Goal: Task Accomplishment & Management: Complete application form

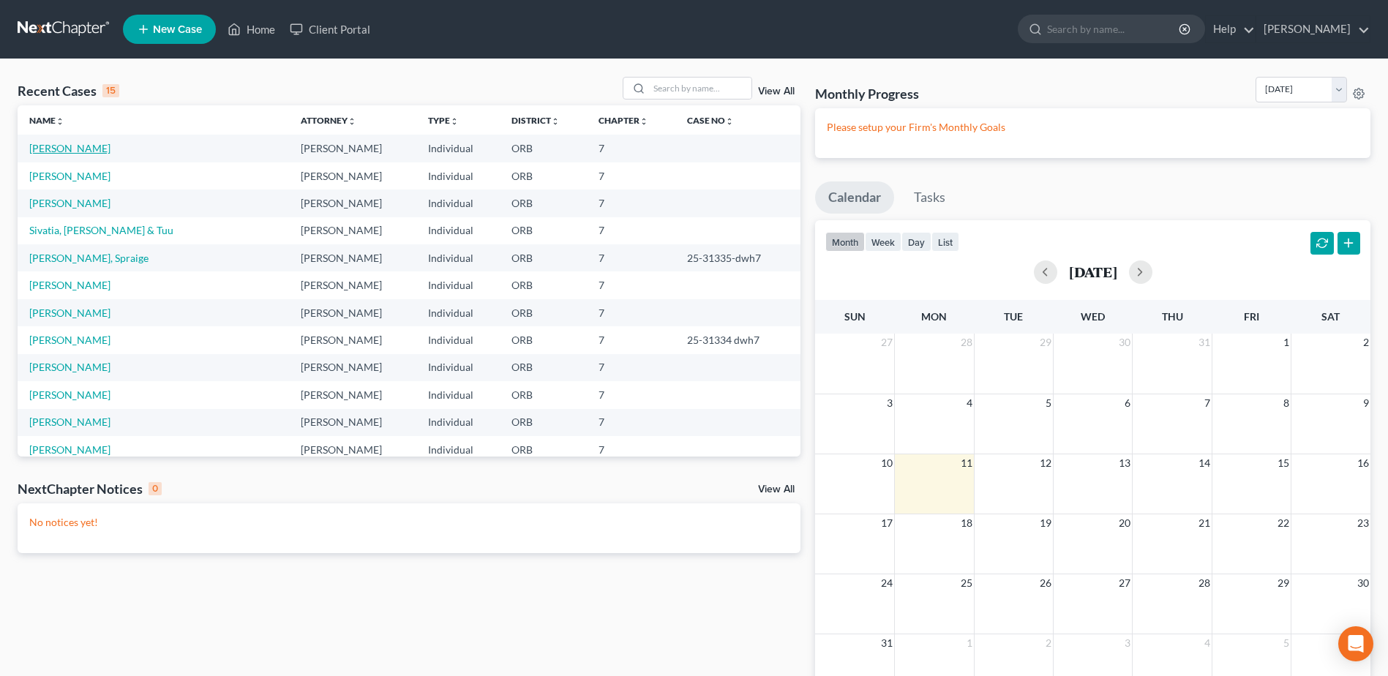
click at [86, 143] on link "[PERSON_NAME]" at bounding box center [69, 148] width 81 height 12
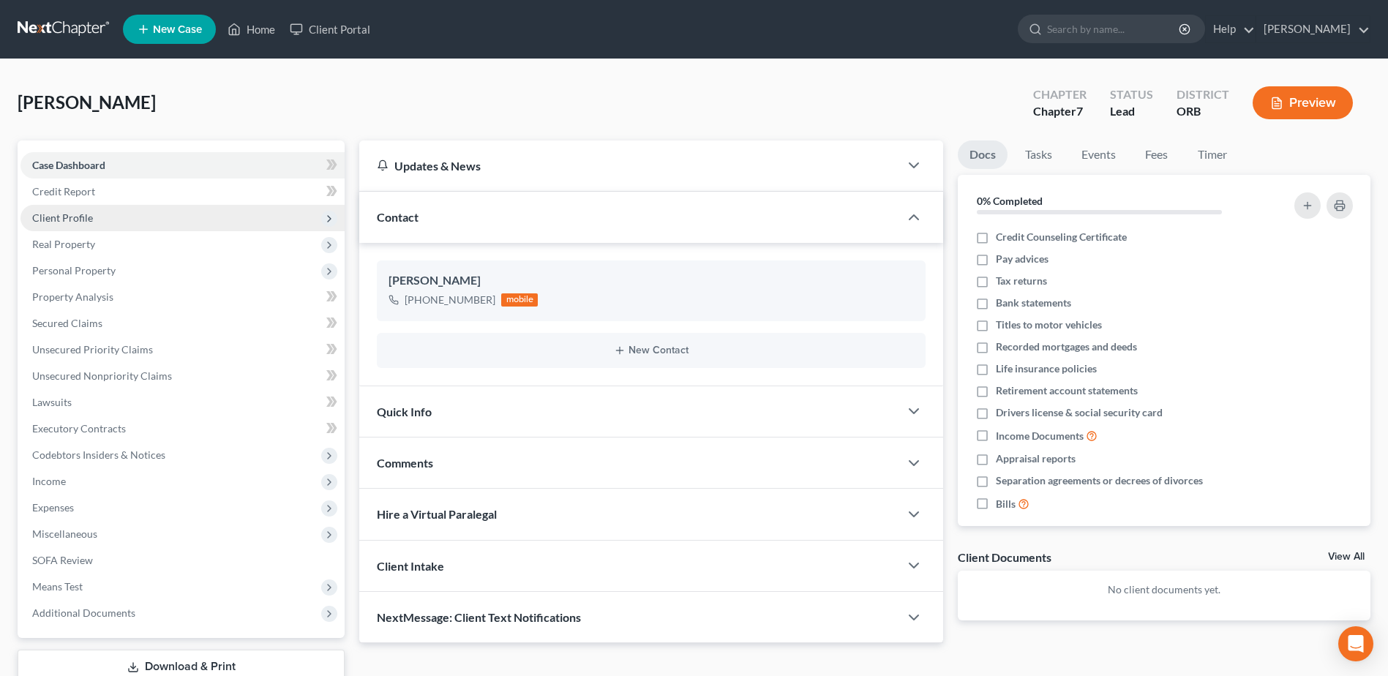
click at [225, 217] on span "Client Profile" at bounding box center [182, 218] width 324 height 26
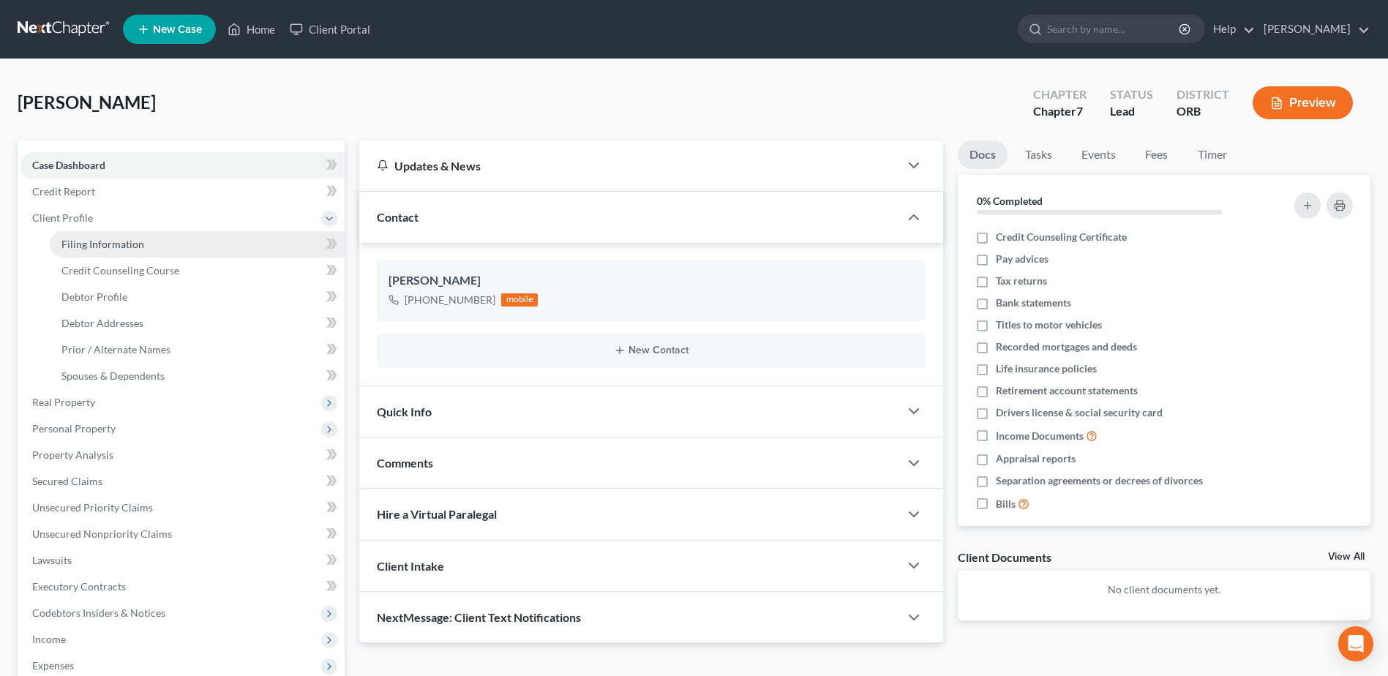
click at [217, 240] on link "Filing Information" at bounding box center [197, 244] width 295 height 26
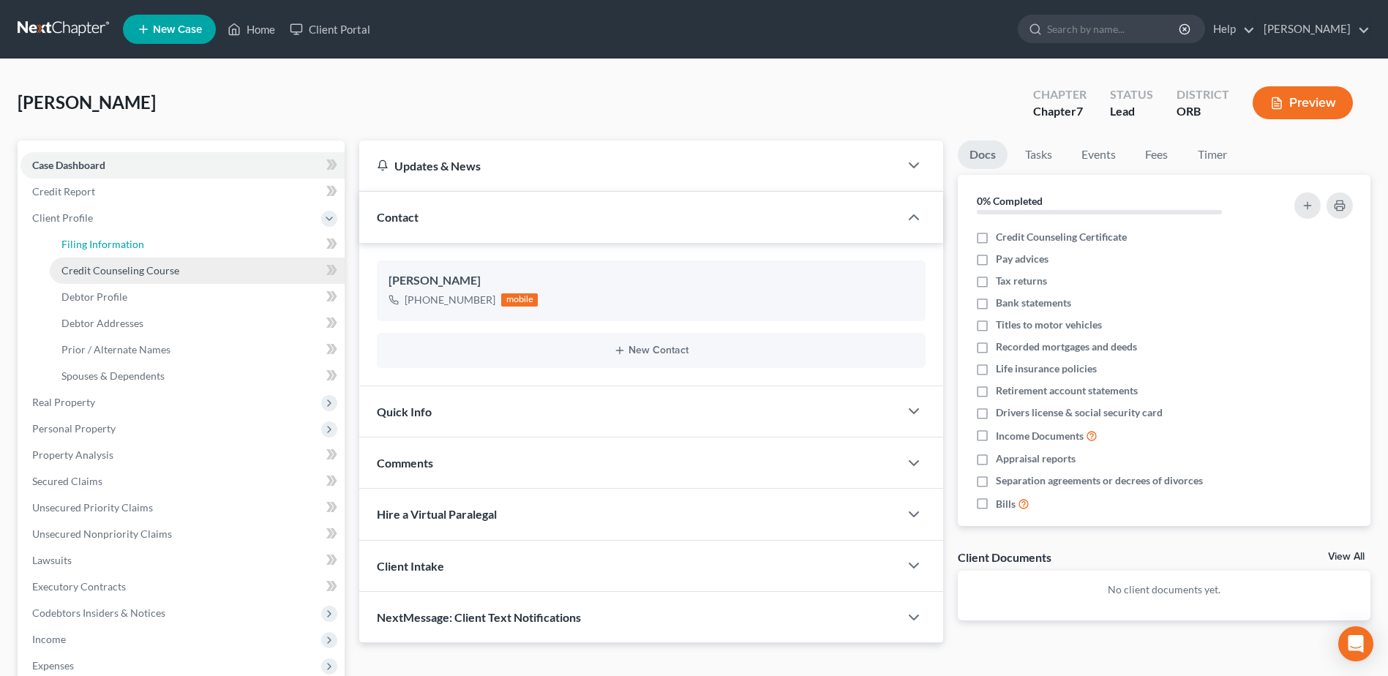
select select "1"
select select "0"
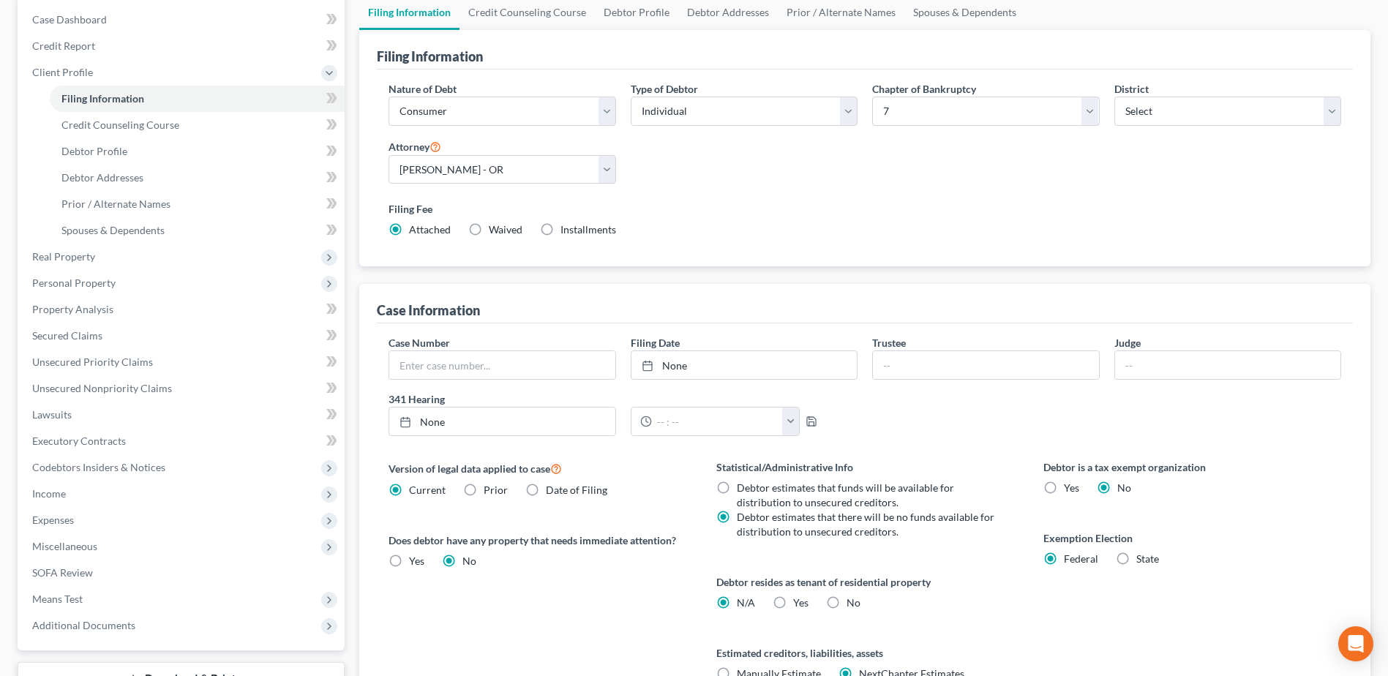
scroll to position [142, 0]
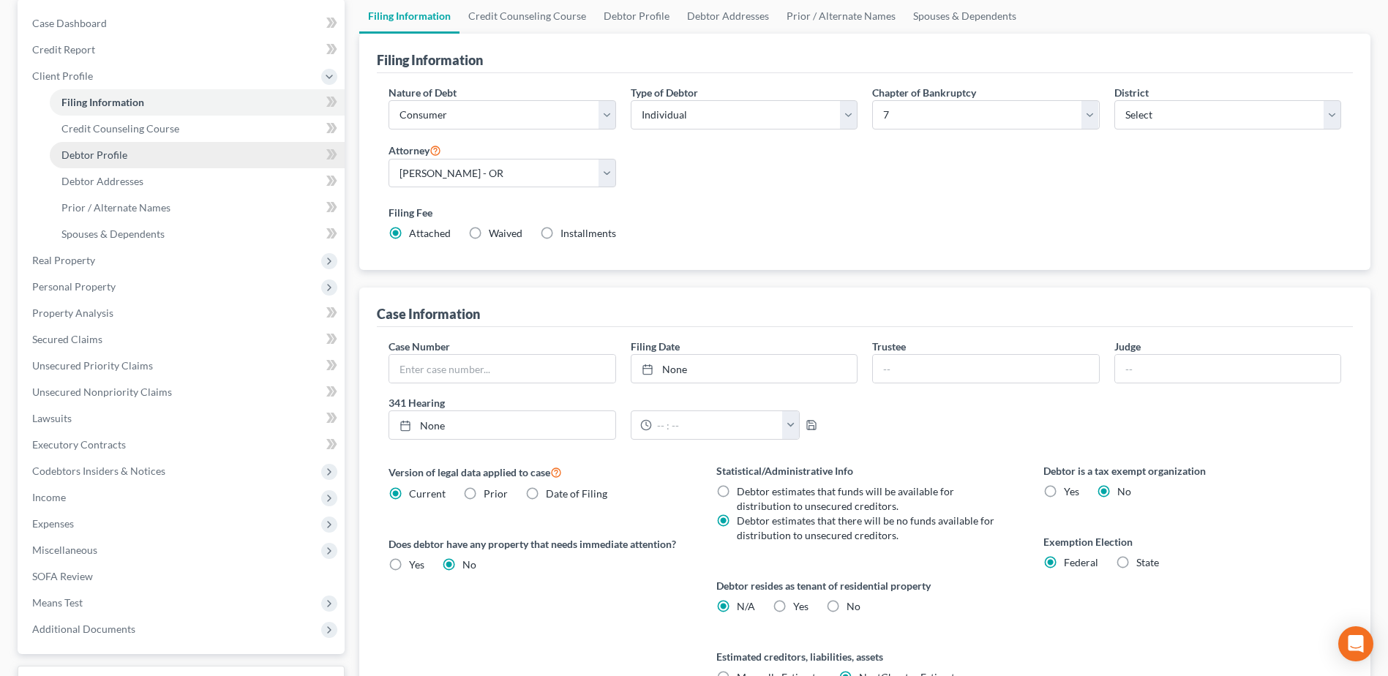
click at [206, 154] on link "Debtor Profile" at bounding box center [197, 155] width 295 height 26
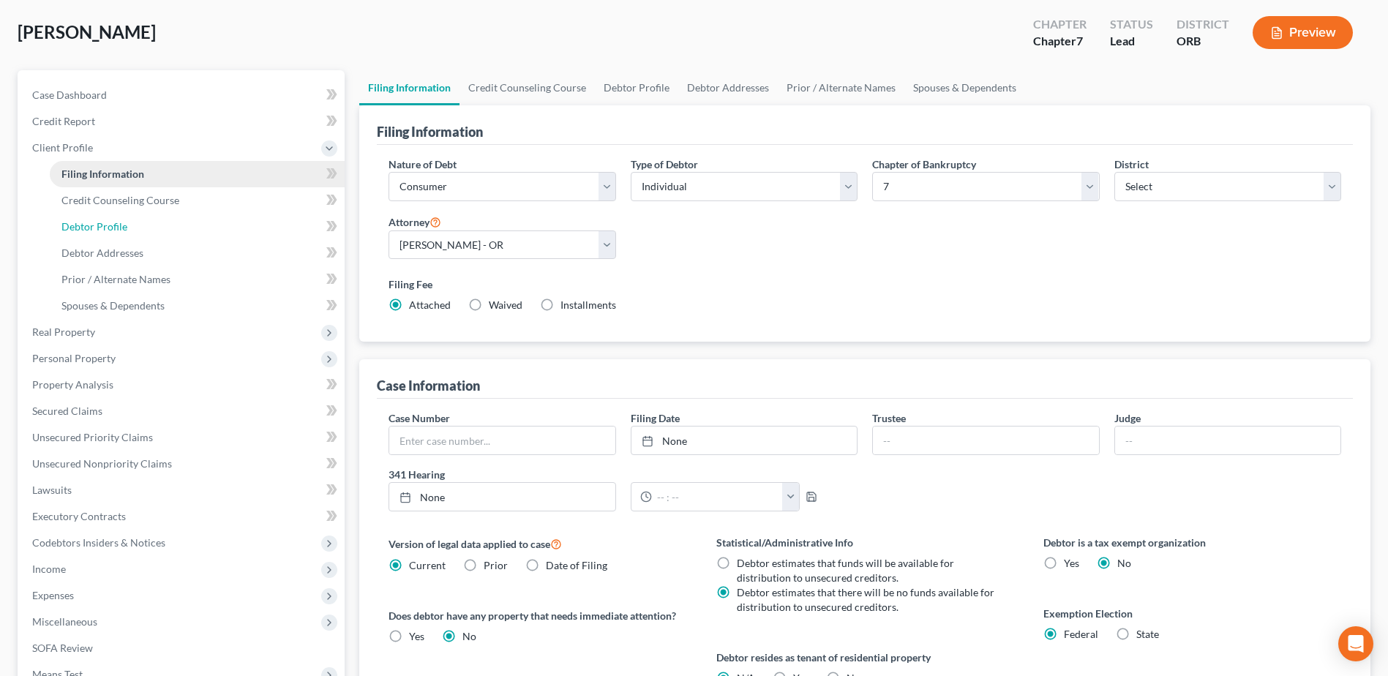
select select "0"
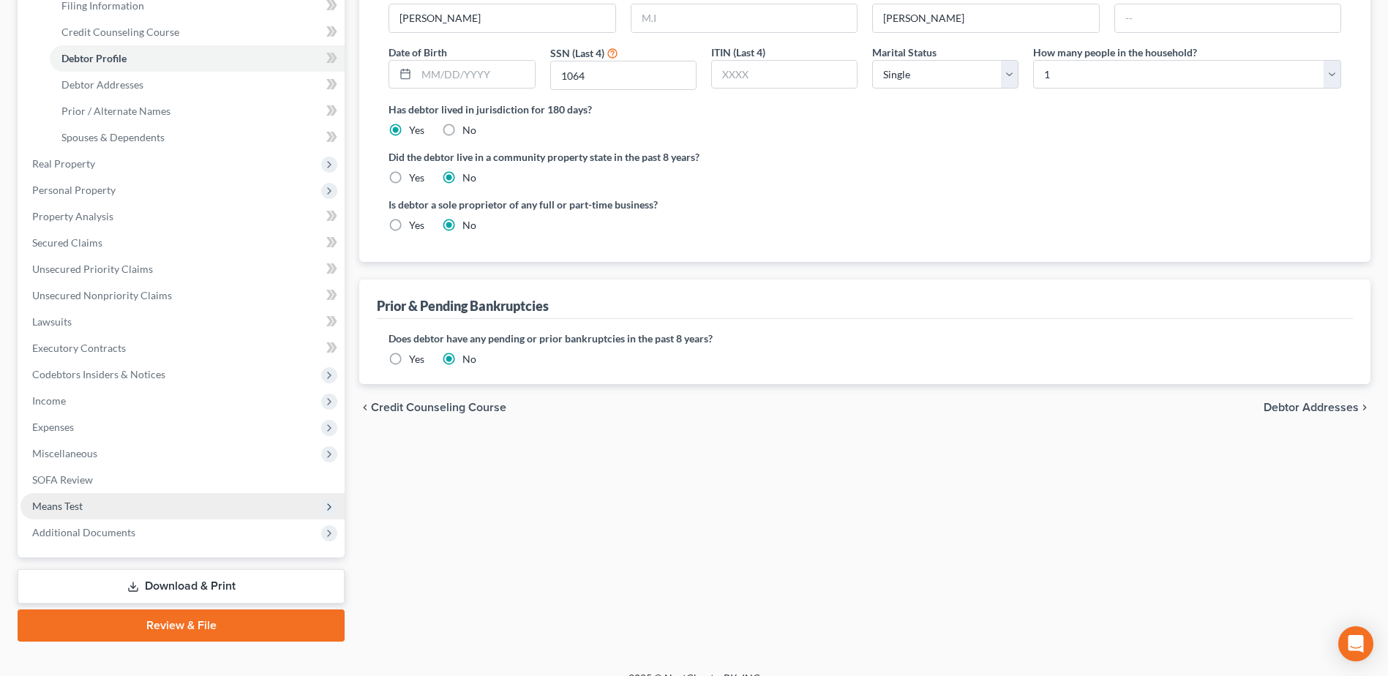
scroll to position [260, 0]
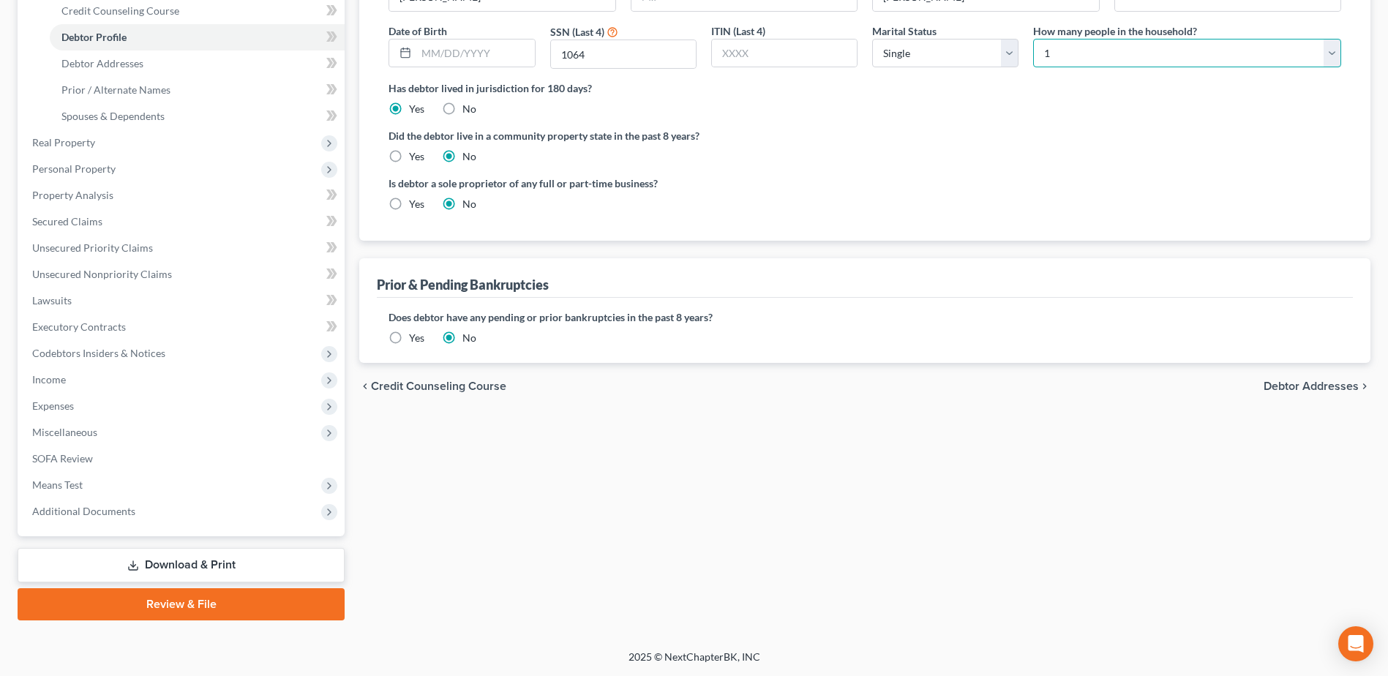
click at [1098, 61] on select "Select 1 2 3 4 5 6 7 8 9 10 11 12 13 14 15 16 17 18 19 20" at bounding box center [1187, 53] width 308 height 29
select select "2"
click at [1033, 39] on select "Select 1 2 3 4 5 6 7 8 9 10 11 12 13 14 15 16 17 18 19 20" at bounding box center [1187, 53] width 308 height 29
click at [212, 500] on span "Additional Documents" at bounding box center [182, 511] width 324 height 26
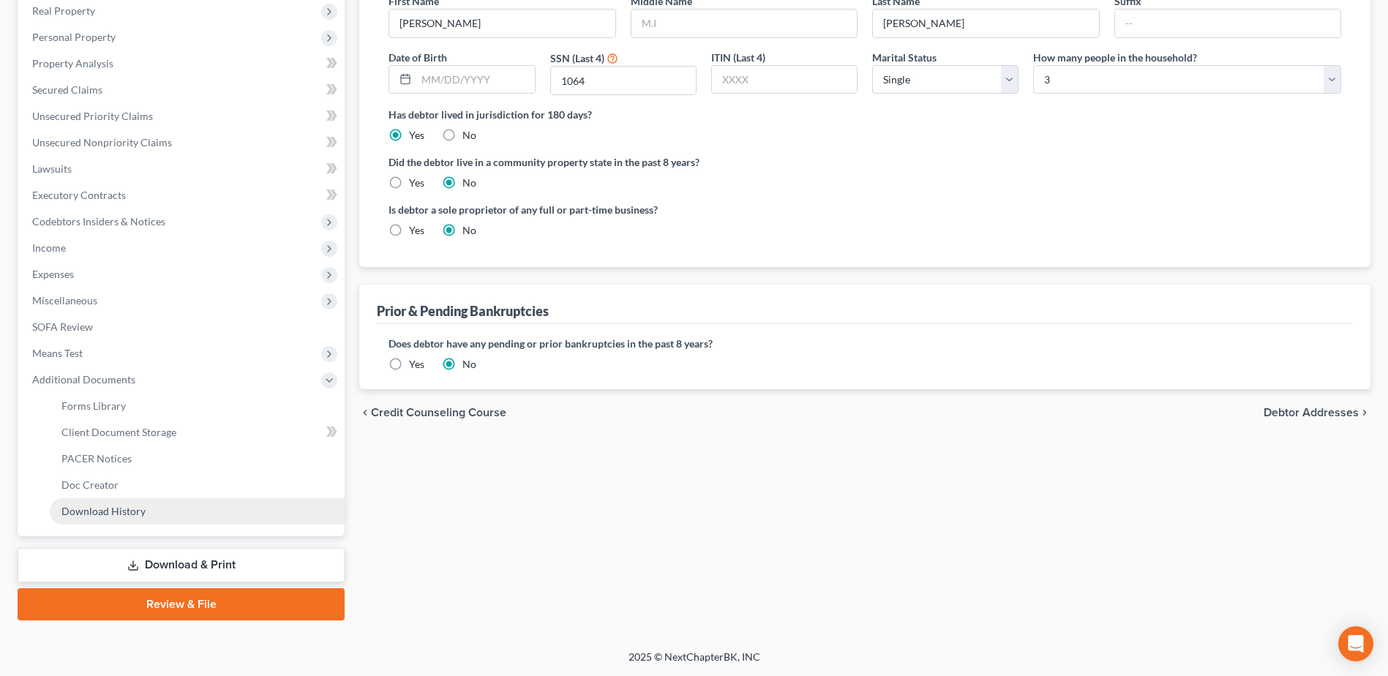
scroll to position [233, 0]
click at [245, 414] on link "Forms Library" at bounding box center [197, 406] width 295 height 26
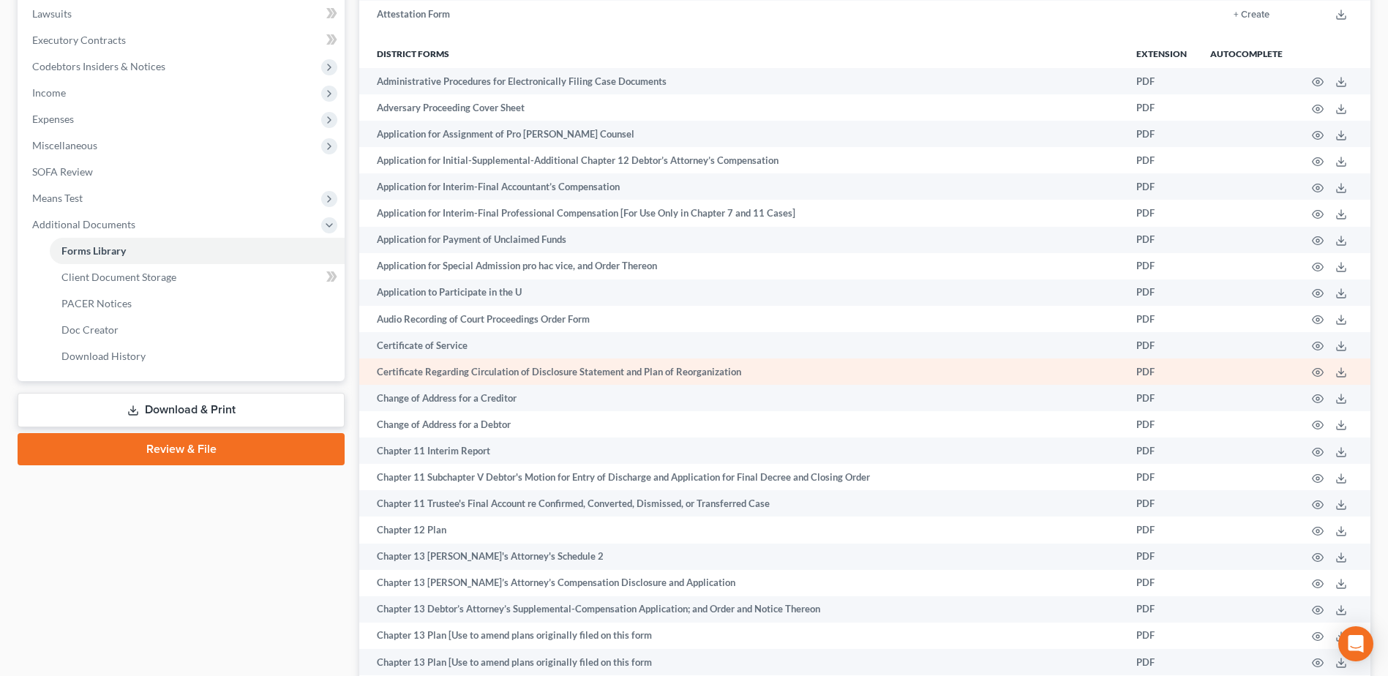
scroll to position [439, 0]
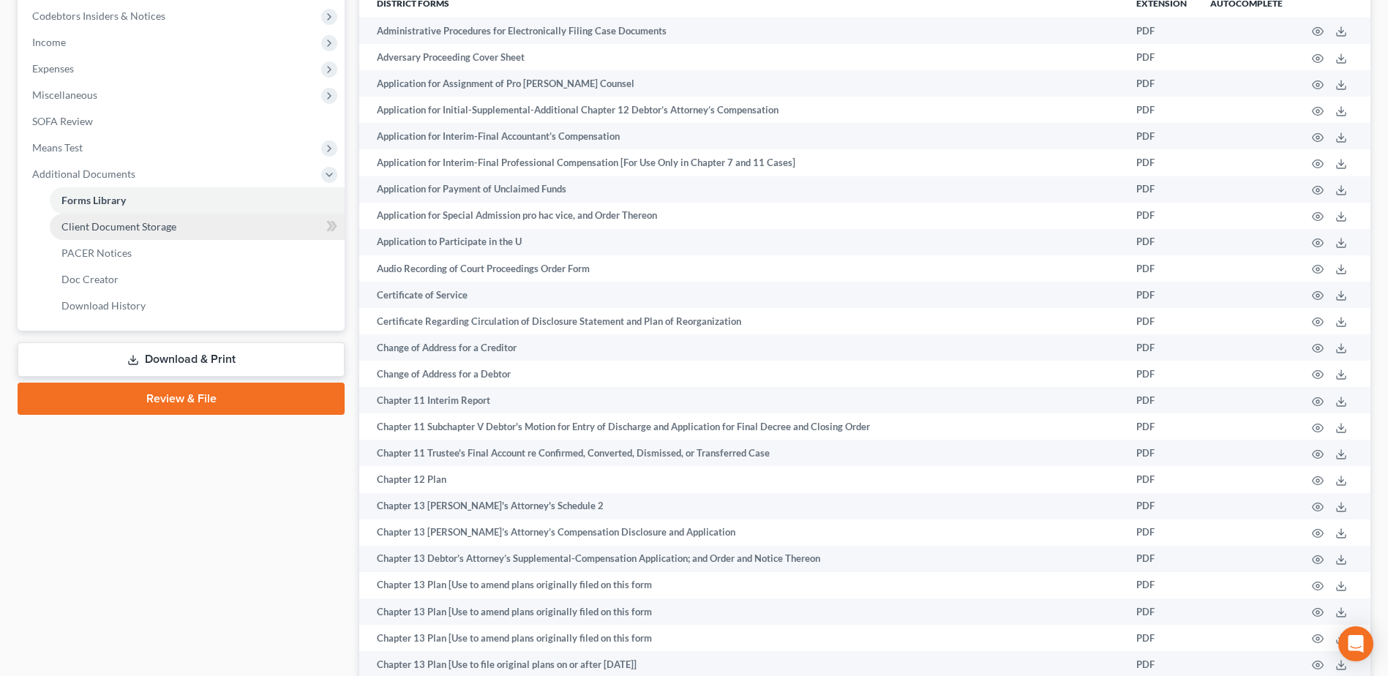
click at [213, 233] on link "Client Document Storage" at bounding box center [197, 227] width 295 height 26
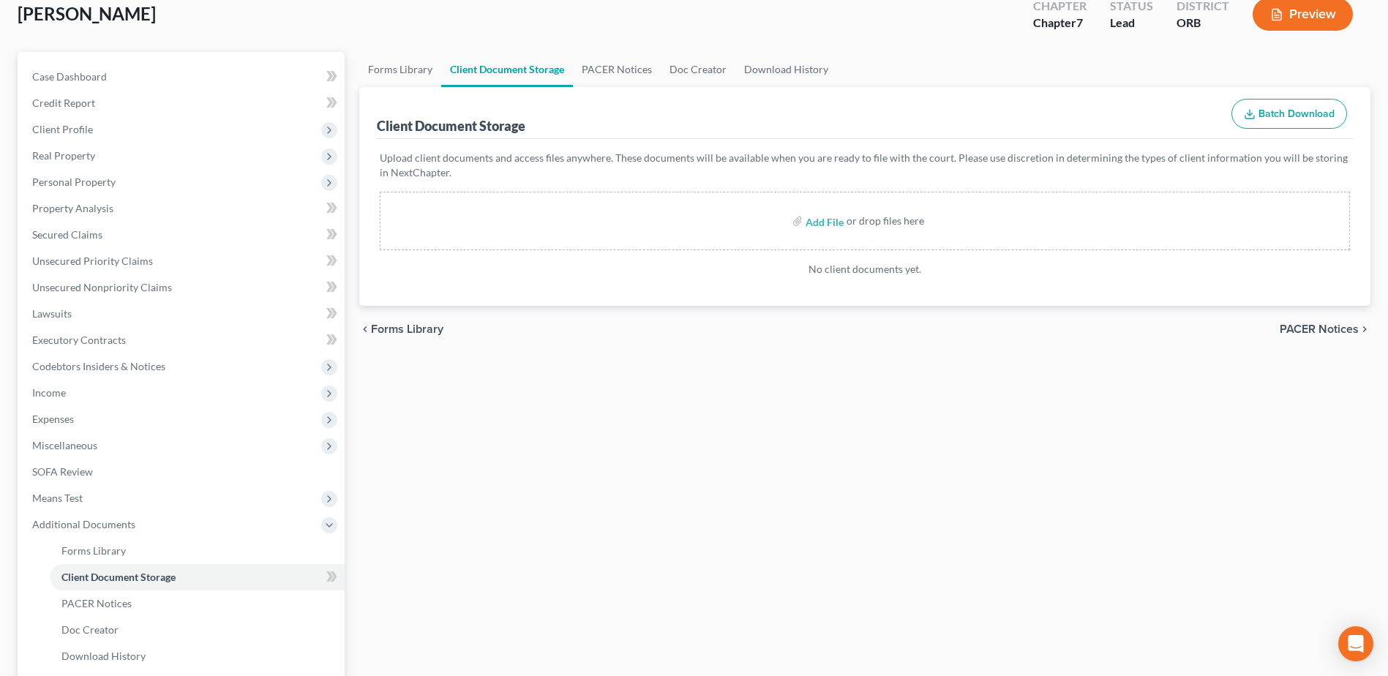
scroll to position [233, 0]
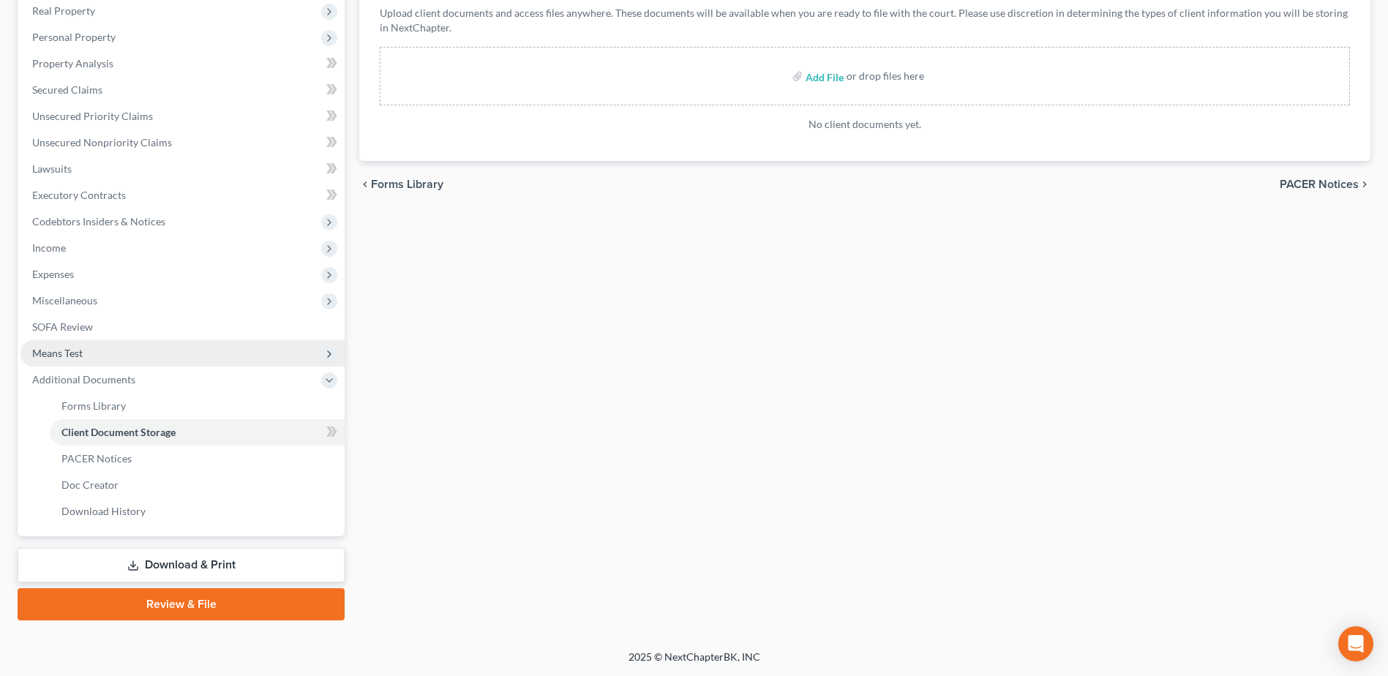
click at [200, 360] on span "Means Test" at bounding box center [182, 353] width 324 height 26
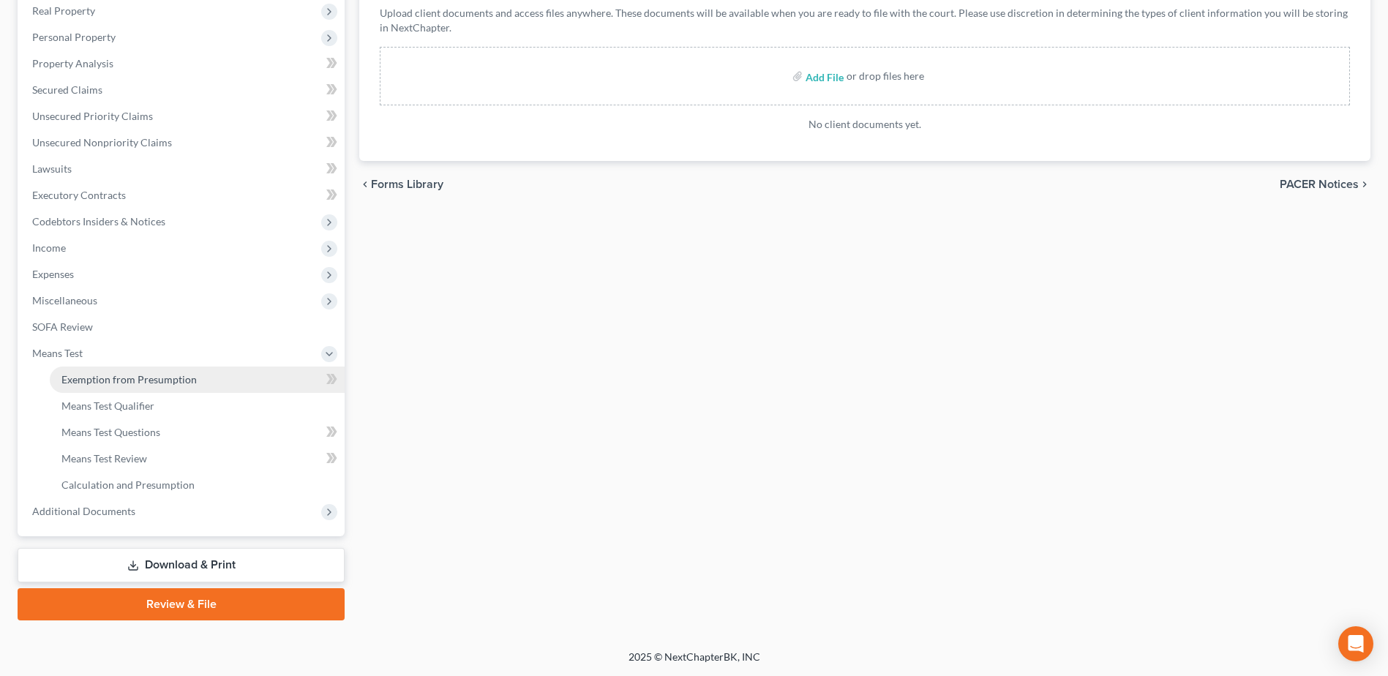
click at [234, 378] on link "Exemption from Presumption" at bounding box center [197, 380] width 295 height 26
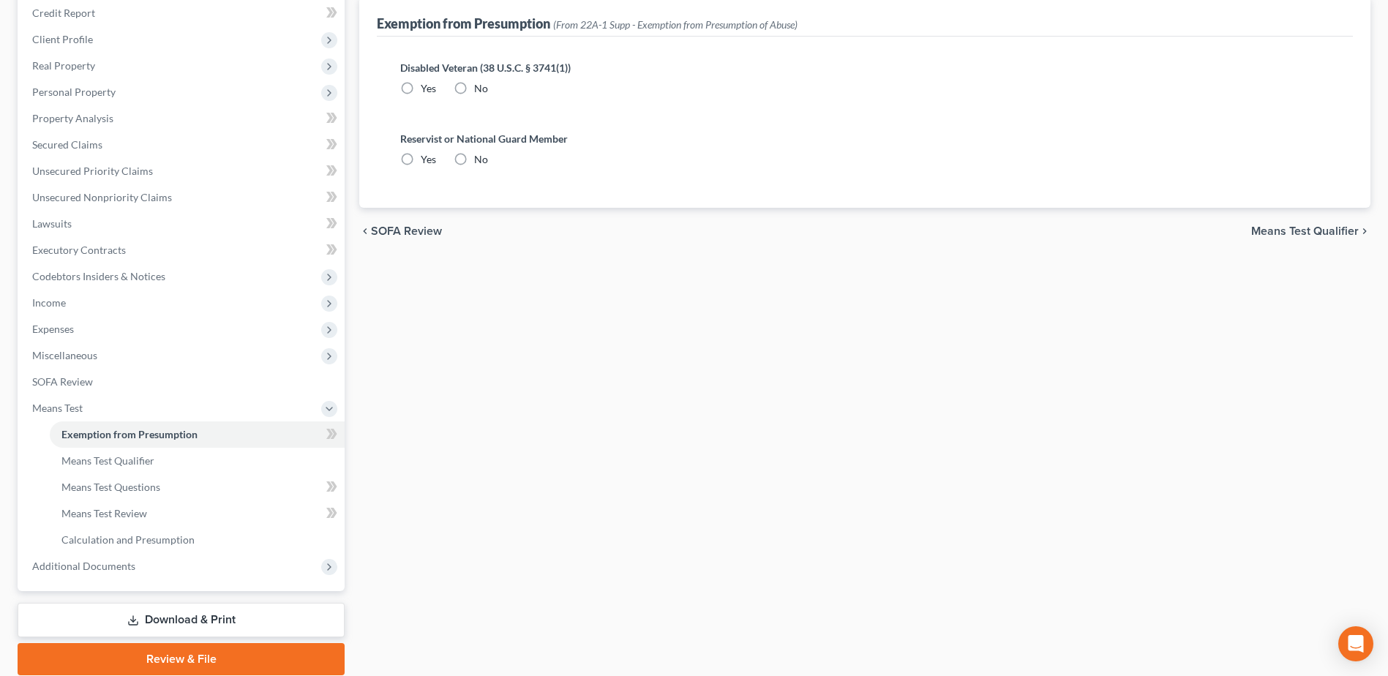
radio input "true"
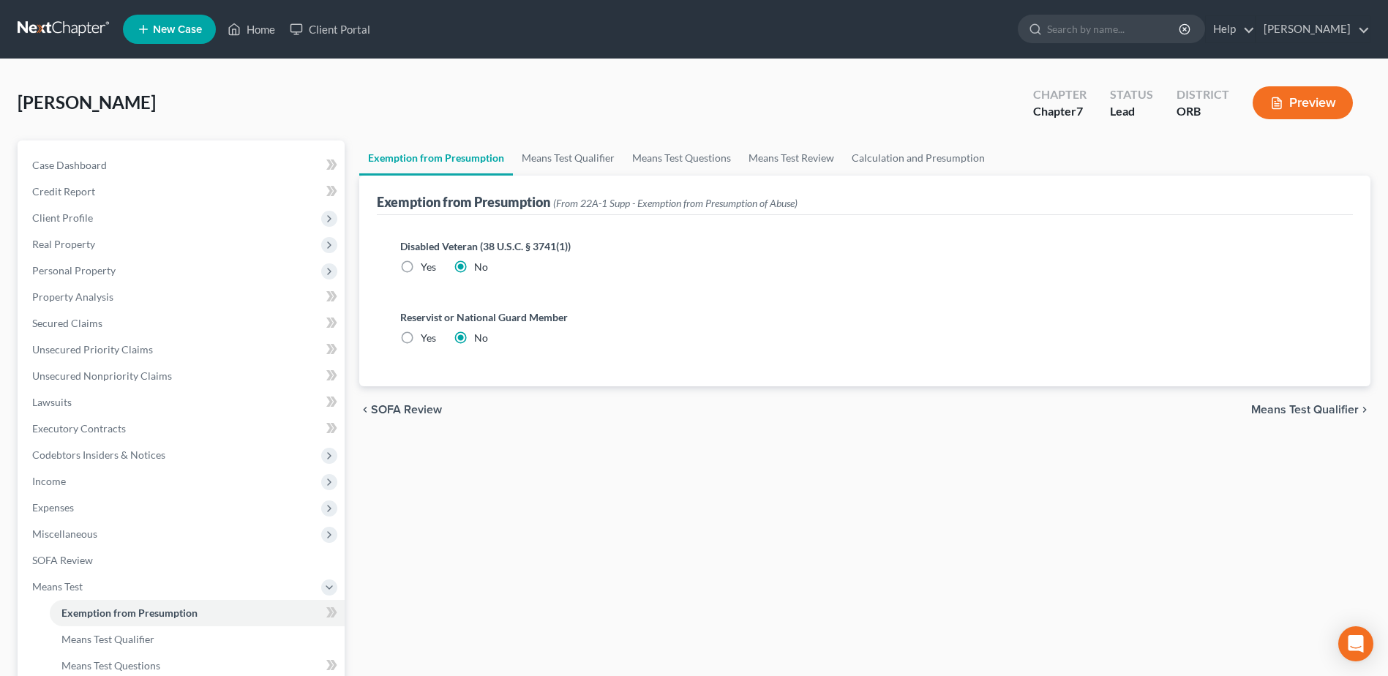
click at [1307, 412] on span "Means Test Qualifier" at bounding box center [1305, 410] width 108 height 12
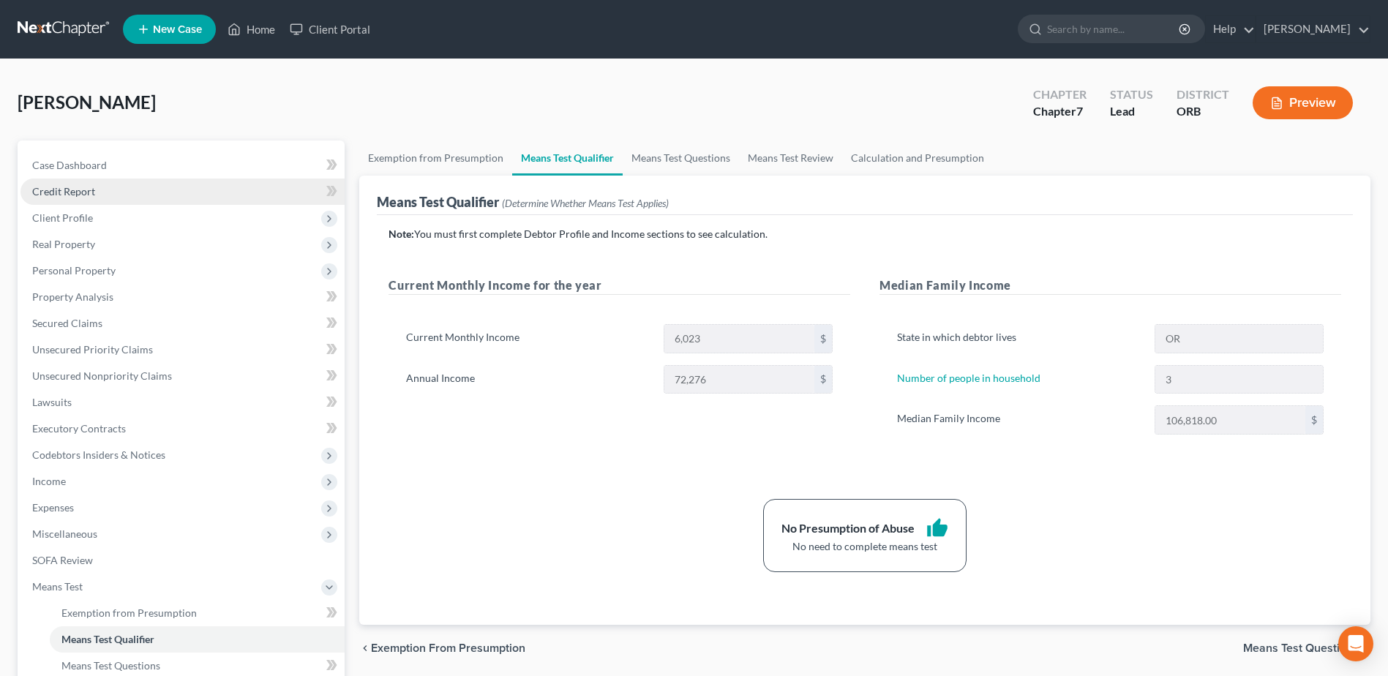
click at [284, 198] on link "Credit Report" at bounding box center [182, 192] width 324 height 26
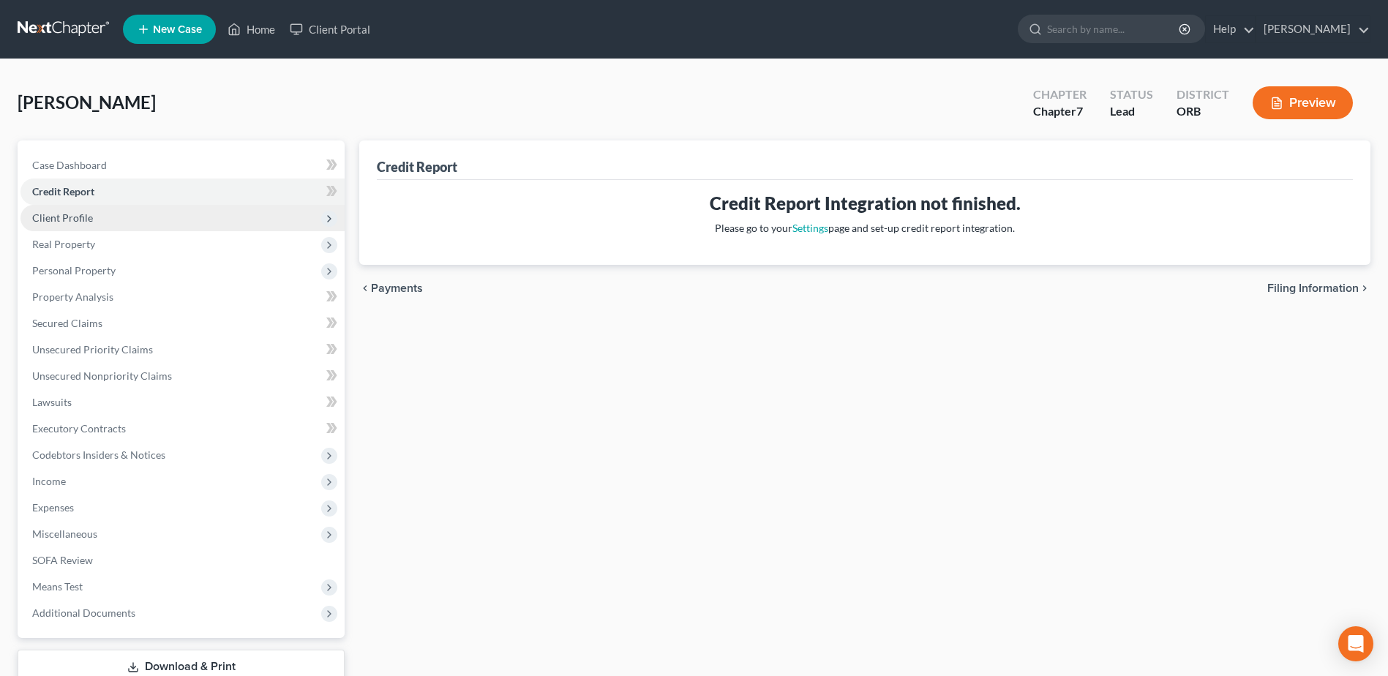
click at [288, 220] on span "Client Profile" at bounding box center [182, 218] width 324 height 26
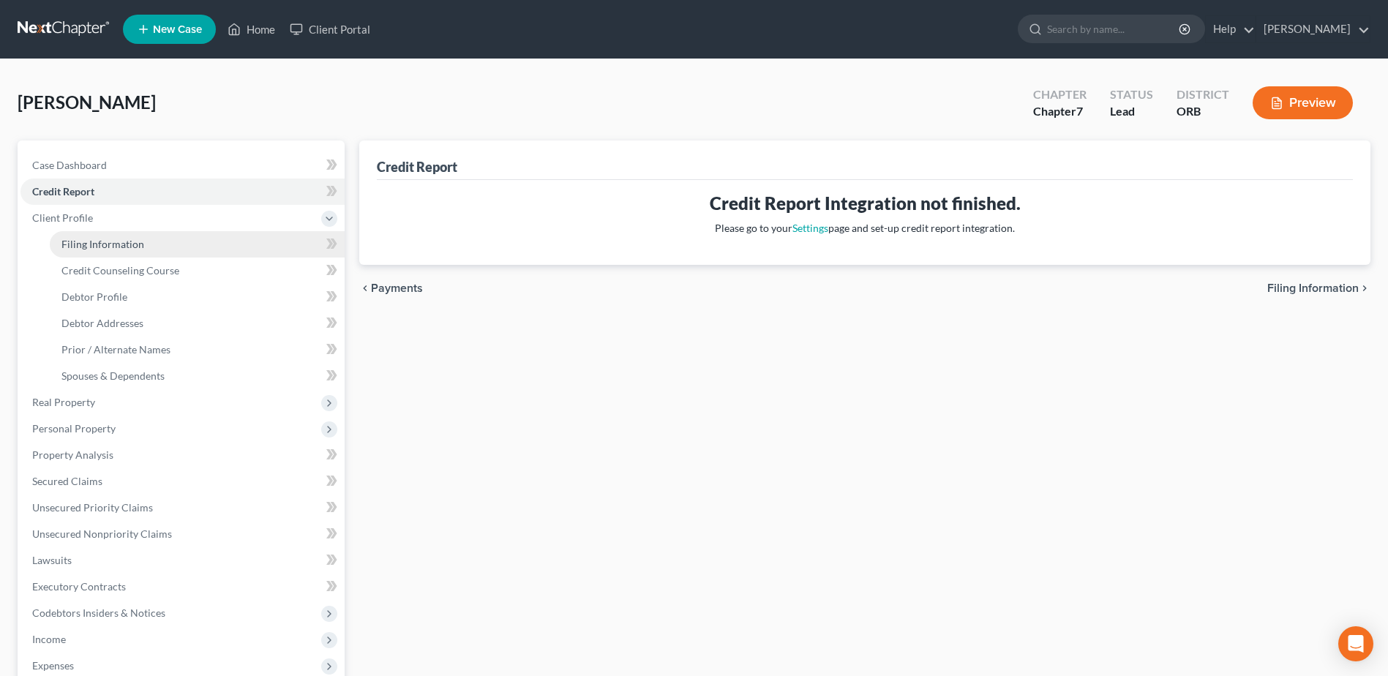
click at [206, 233] on link "Filing Information" at bounding box center [197, 244] width 295 height 26
select select "1"
select select "0"
select select "66"
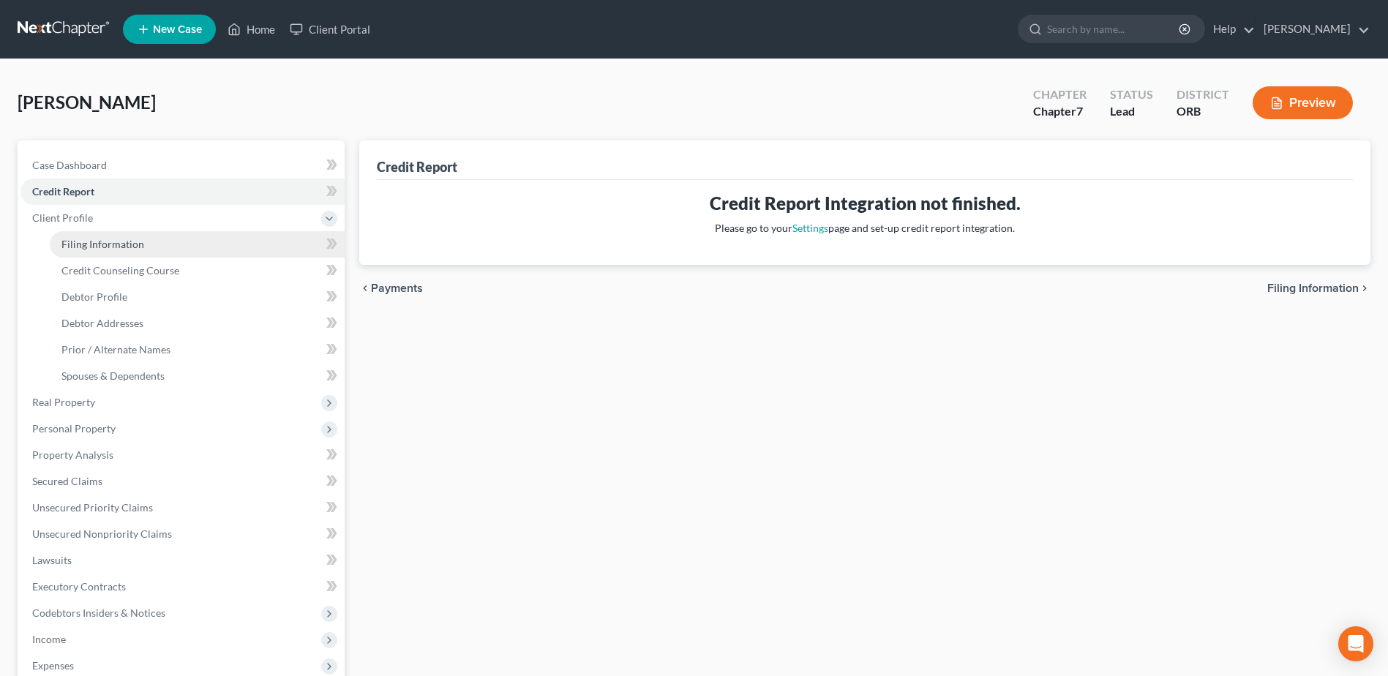
select select "0"
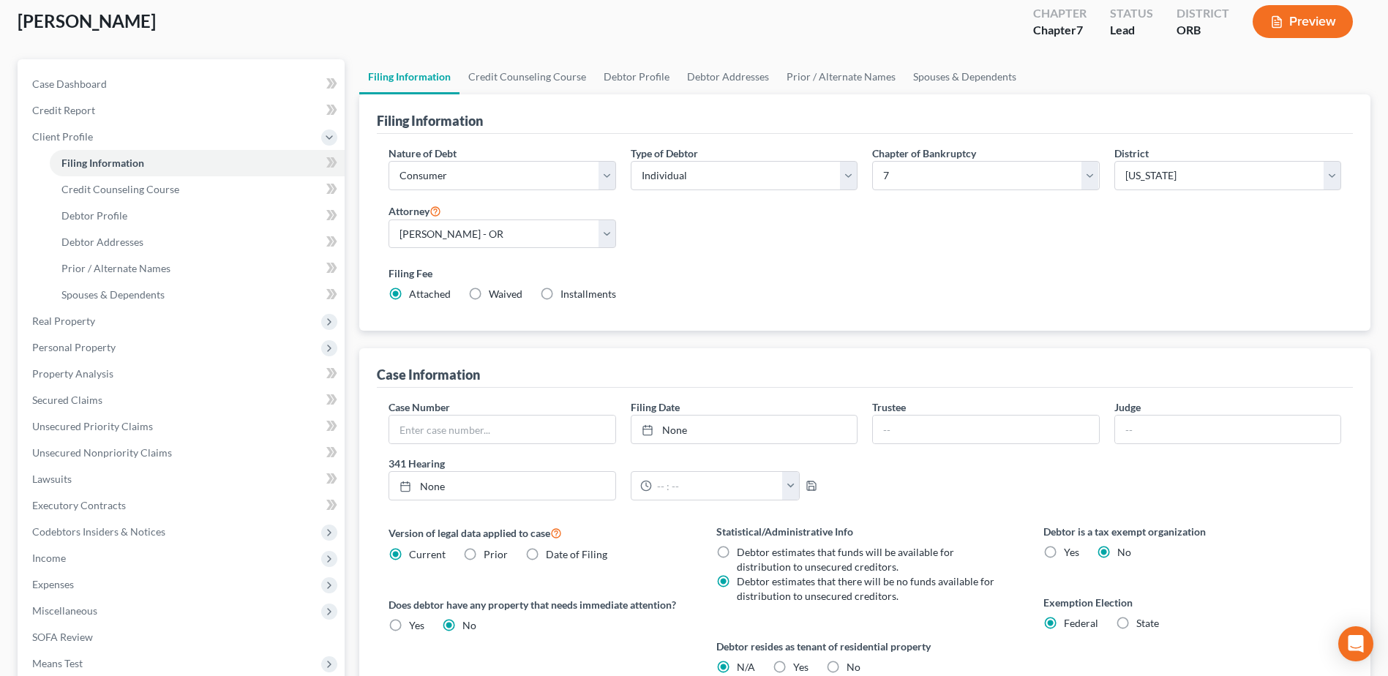
scroll to position [288, 0]
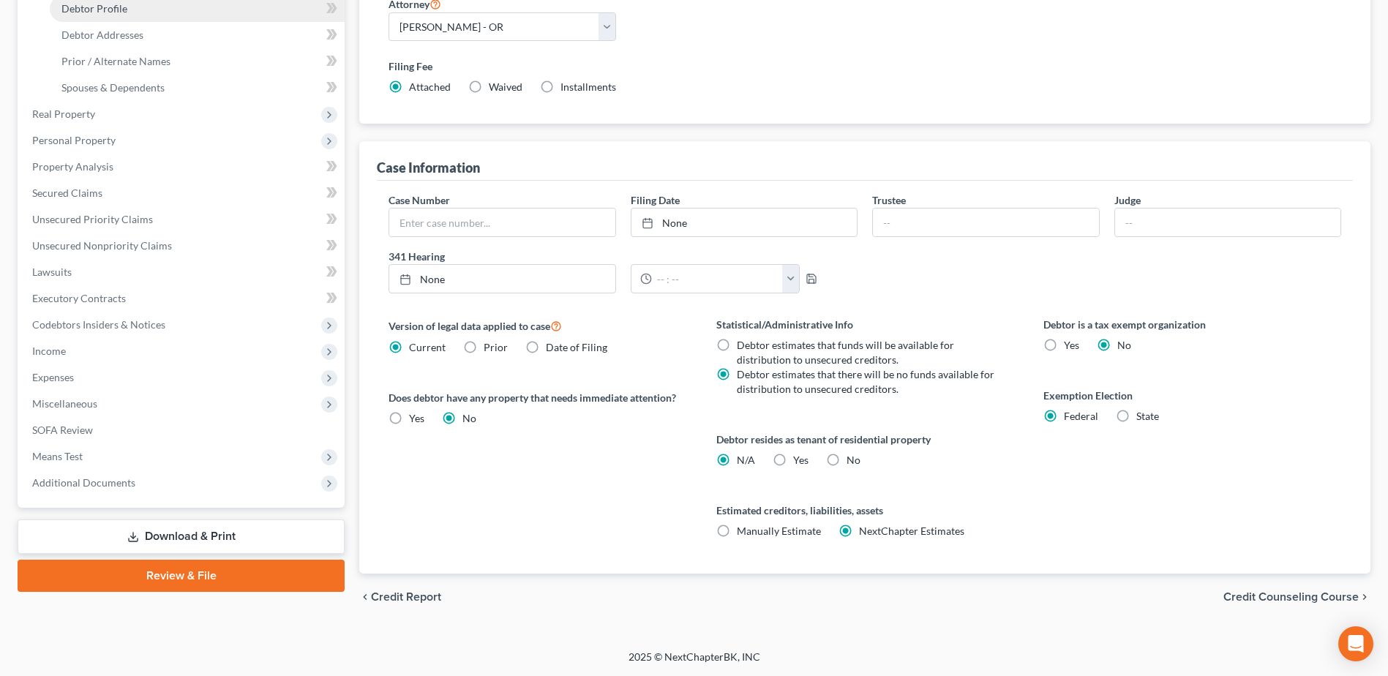
click at [157, 15] on link "Debtor Profile" at bounding box center [197, 9] width 295 height 26
select select "0"
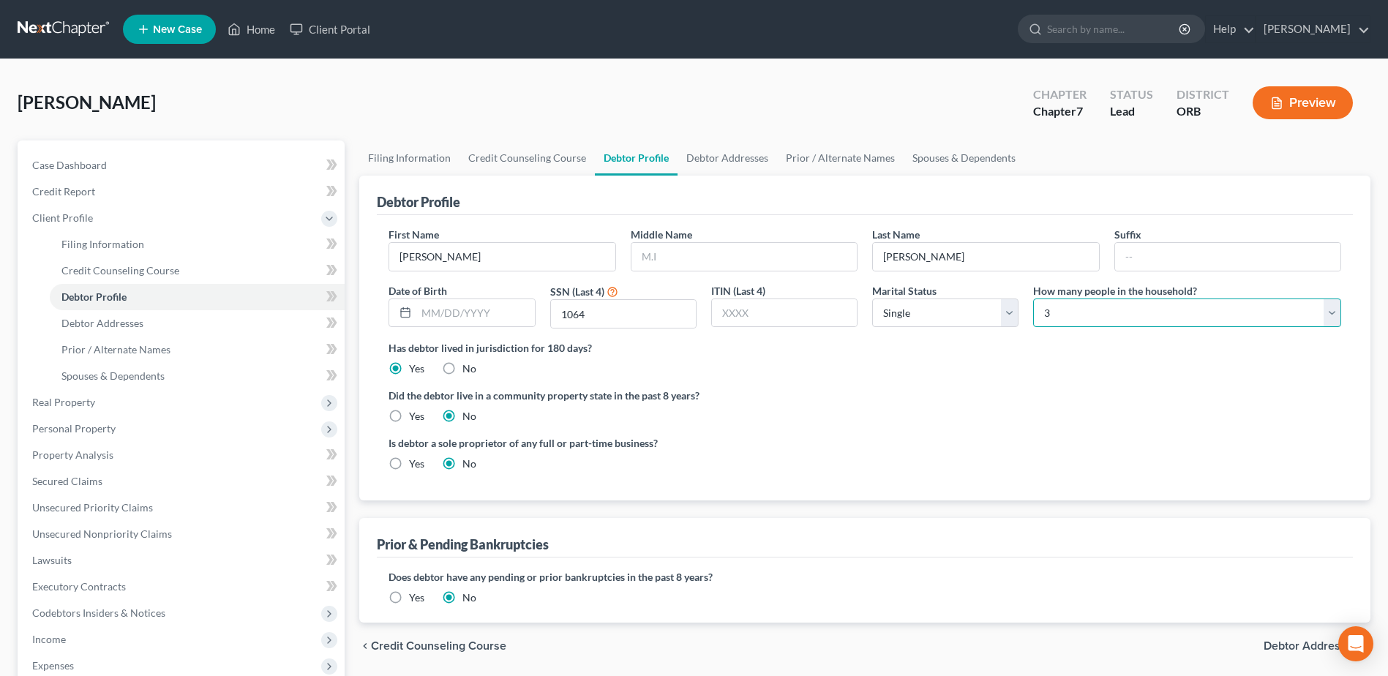
click at [1180, 301] on select "Select 1 2 3 4 5 6 7 8 9 10 11 12 13 14 15 16 17 18 19 20" at bounding box center [1187, 313] width 308 height 29
select select "0"
click at [1033, 299] on select "Select 1 2 3 4 5 6 7 8 9 10 11 12 13 14 15 16 17 18 19 20" at bounding box center [1187, 313] width 308 height 29
